Goal: Transaction & Acquisition: Purchase product/service

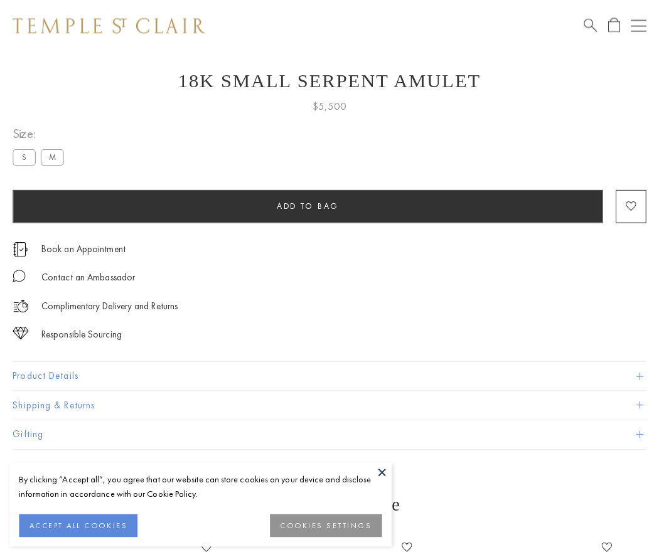
scroll to position [50, 0]
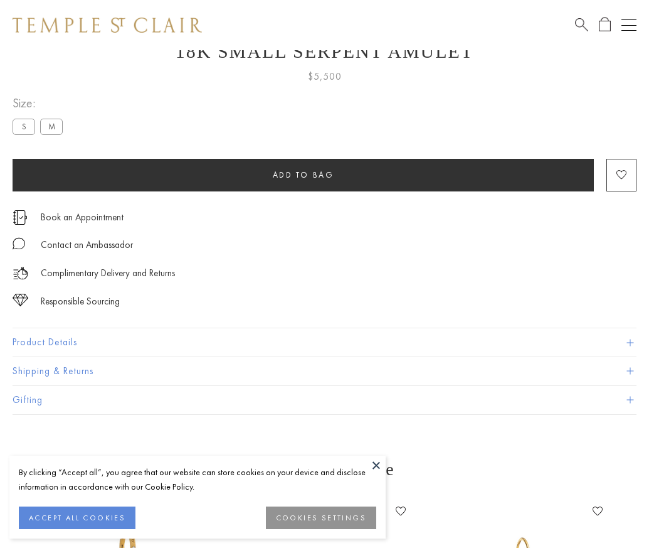
click at [303, 174] on span "Add to bag" at bounding box center [303, 174] width 61 height 11
